Goal: Information Seeking & Learning: Learn about a topic

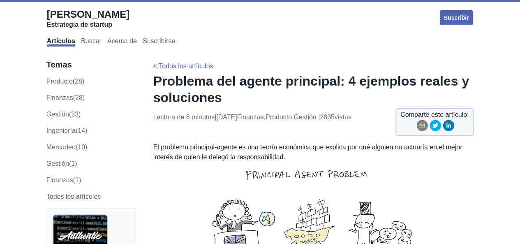
click at [260, 130] on div "Lectura de 8 minutos | [DATE] finanzas , producto , gestión | 2835 vistas Compa…" at bounding box center [313, 124] width 320 height 24
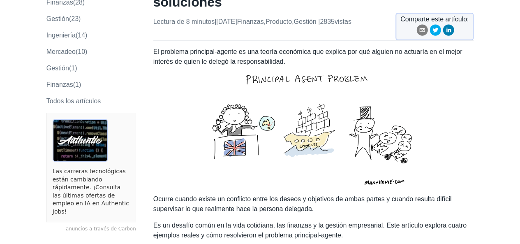
scroll to position [96, 0]
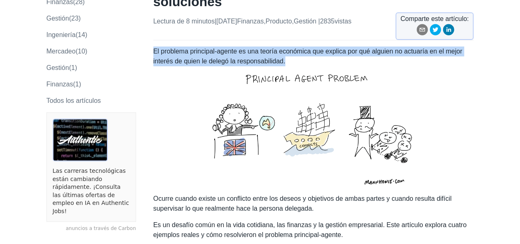
drag, startPoint x: 154, startPoint y: 66, endPoint x: 295, endPoint y: 75, distance: 141.2
click at [295, 75] on p "El problema principal-agente es una teoría económica que explica por qué alguie…" at bounding box center [313, 129] width 320 height 167
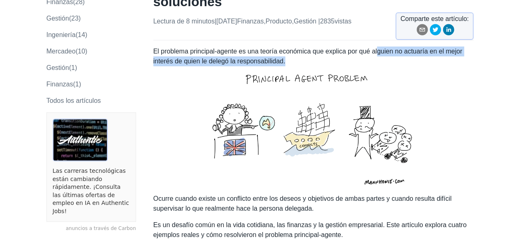
drag, startPoint x: 375, startPoint y: 65, endPoint x: 286, endPoint y: 77, distance: 90.0
click at [286, 77] on p "El problema principal-agente es una teoría económica que explica por qué alguie…" at bounding box center [313, 129] width 320 height 167
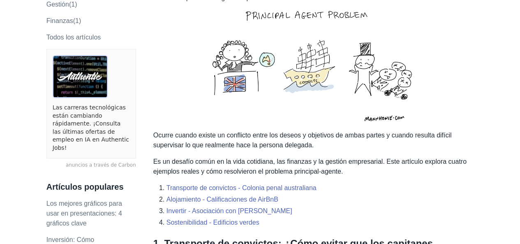
scroll to position [159, 0]
click at [176, 148] on font "Ocurre cuando existe un conflicto entre los deseos y objetivos de ambas partes …" at bounding box center [302, 139] width 298 height 17
drag, startPoint x: 154, startPoint y: 151, endPoint x: 318, endPoint y: 157, distance: 164.8
click at [318, 150] on p "El problema principal-agente es una teoría económica que explica por qué alguie…" at bounding box center [313, 66] width 320 height 167
click at [234, 174] on font "Es un desafío común en la vida cotidiana, las finanzas y la gestión empresarial…" at bounding box center [309, 165] width 313 height 17
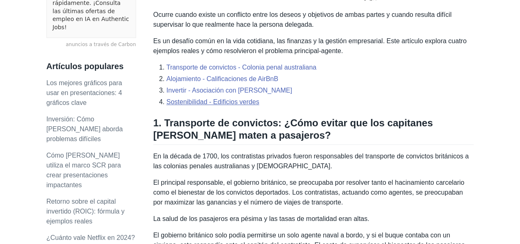
scroll to position [279, 0]
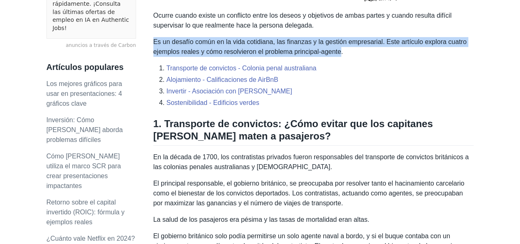
drag, startPoint x: 154, startPoint y: 56, endPoint x: 340, endPoint y: 63, distance: 186.2
click at [340, 55] on font "Es un desafío común en la vida cotidiana, las finanzas y la gestión empresarial…" at bounding box center [309, 46] width 313 height 17
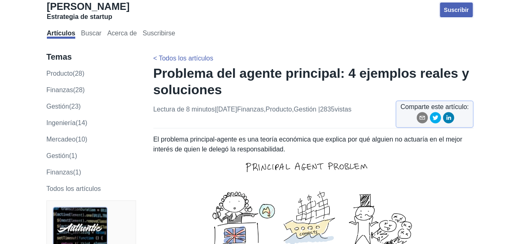
scroll to position [48, 0]
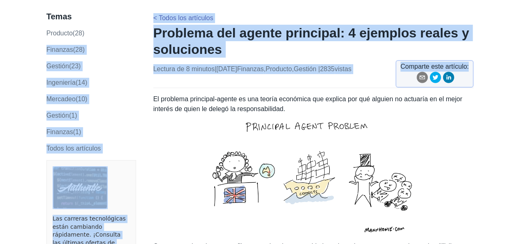
drag, startPoint x: 152, startPoint y: 33, endPoint x: 253, endPoint y: 144, distance: 149.5
click at [253, 144] on img at bounding box center [313, 177] width 221 height 127
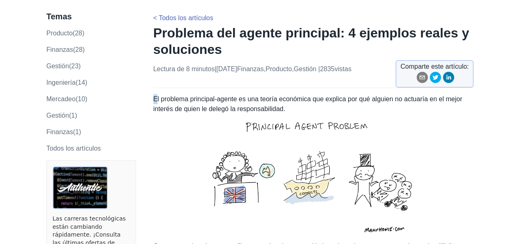
drag, startPoint x: 155, startPoint y: 112, endPoint x: 227, endPoint y: 144, distance: 79.1
click at [227, 144] on p "El problema principal-agente es una teoría económica que explica por qué alguie…" at bounding box center [313, 177] width 320 height 167
click at [227, 144] on img at bounding box center [313, 177] width 221 height 127
click at [155, 112] on font "El problema principal-agente es una teoría económica que explica por qué alguie…" at bounding box center [307, 103] width 309 height 17
drag, startPoint x: 154, startPoint y: 115, endPoint x: 262, endPoint y: 145, distance: 111.3
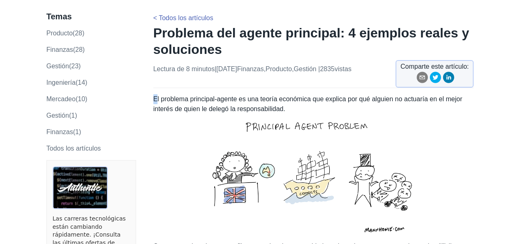
click at [262, 145] on p "El problema principal-agente es una teoría económica que explica por qué alguie…" at bounding box center [313, 177] width 320 height 167
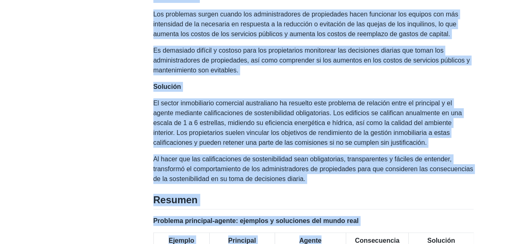
scroll to position [1621, 0]
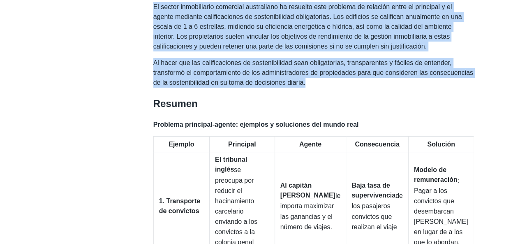
drag, startPoint x: 153, startPoint y: 113, endPoint x: 304, endPoint y: 78, distance: 154.8
copy div "Lo ipsumdol sitametco-adipis el sed doeius temporinc utl etdolor mag ali enimad…"
